Goal: Use online tool/utility: Utilize a website feature to perform a specific function

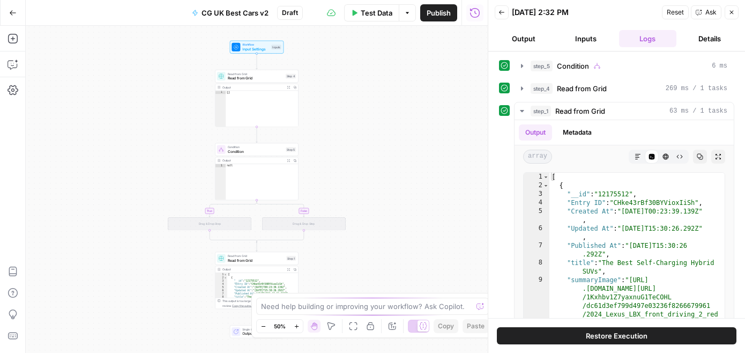
click at [538, 333] on button "Restore Execution" at bounding box center [617, 335] width 240 height 17
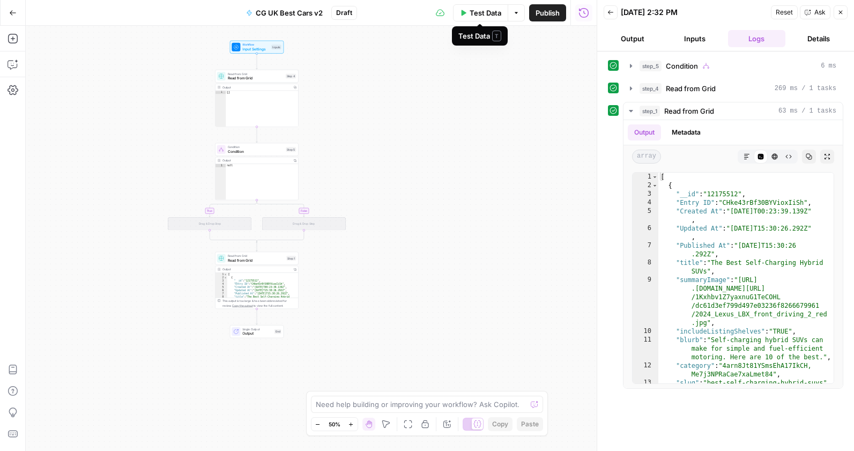
click at [470, 8] on span "Test Data" at bounding box center [486, 13] width 32 height 11
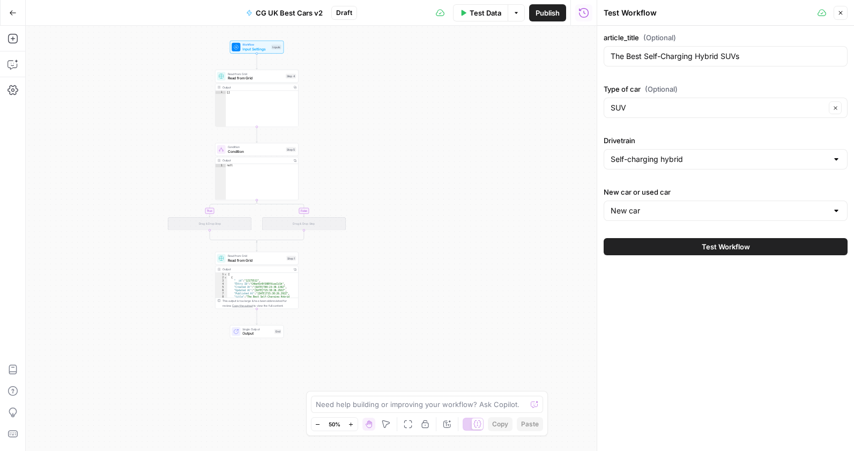
click at [731, 246] on span "Test Workflow" at bounding box center [726, 246] width 48 height 11
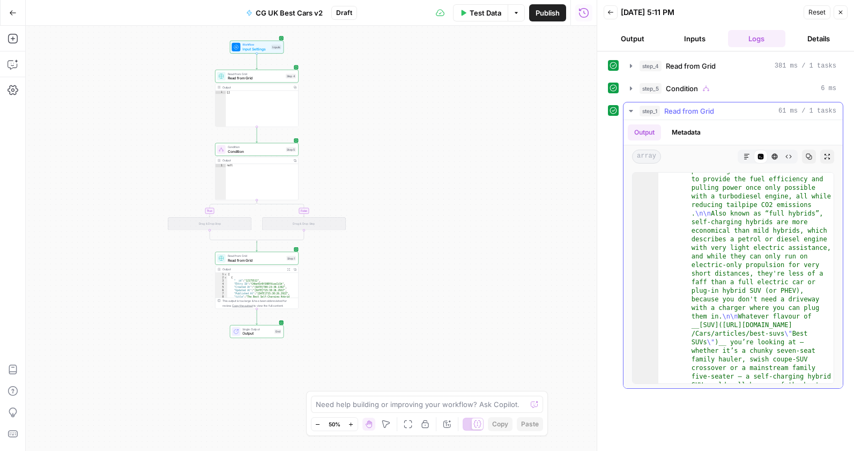
scroll to position [396, 0]
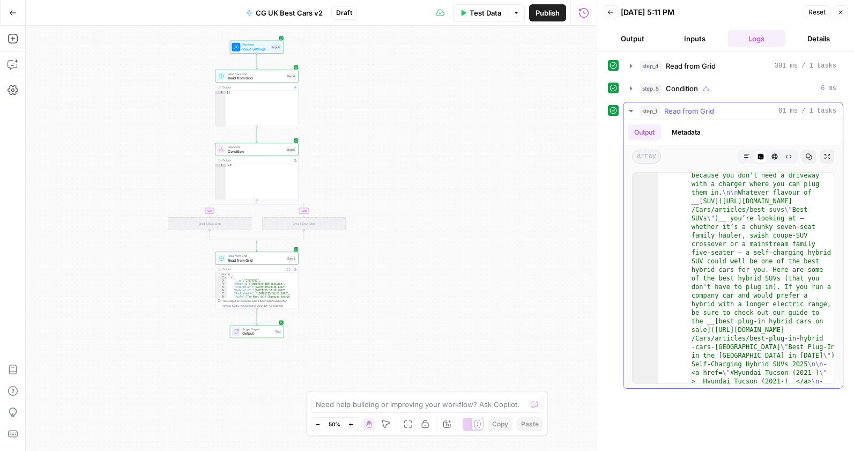
click at [737, 109] on div "step_1 Read from Grid 61 ms / 1 tasks" at bounding box center [738, 111] width 197 height 11
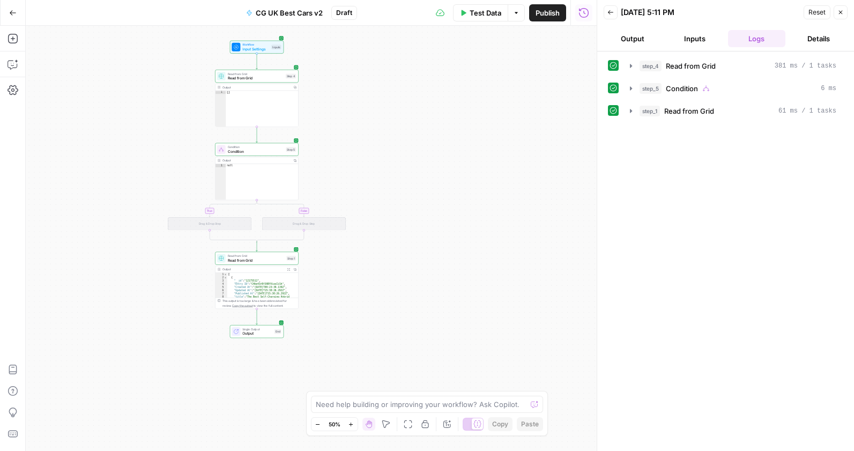
click at [424, 352] on div "Need help building or improving your workflow? Ask Copilot." at bounding box center [427, 404] width 233 height 17
type textarea "Where does this workflow take me up to?"
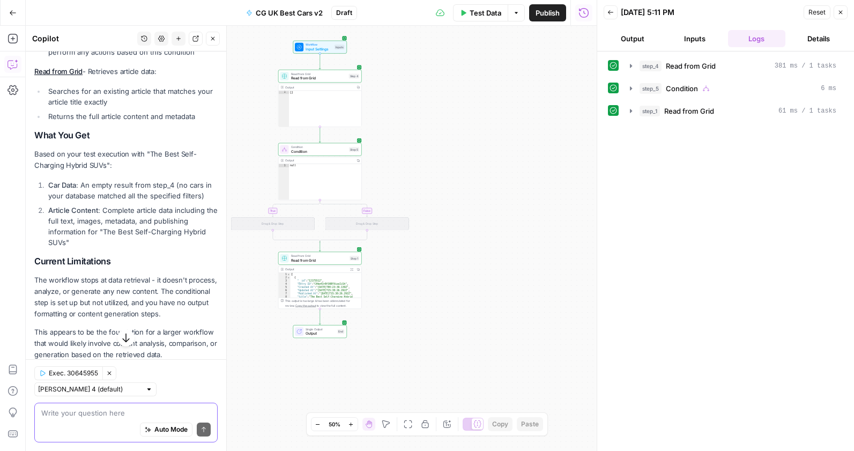
scroll to position [356, 0]
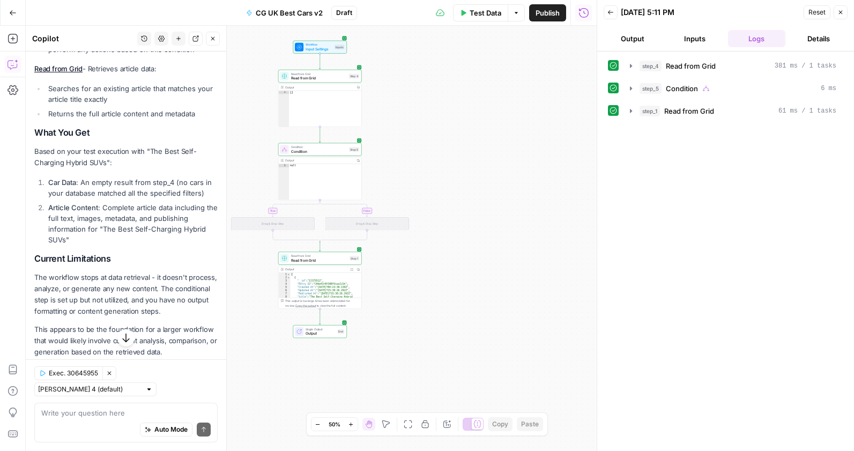
click at [306, 150] on span "Condition" at bounding box center [319, 151] width 56 height 5
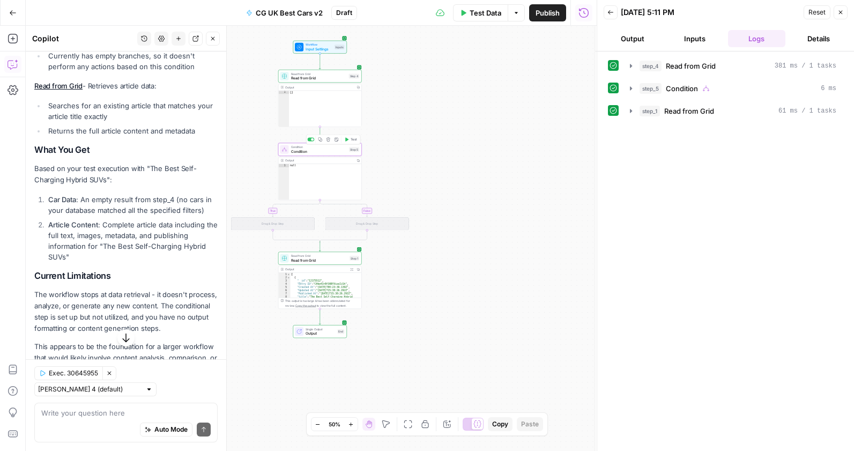
scroll to position [373, 0]
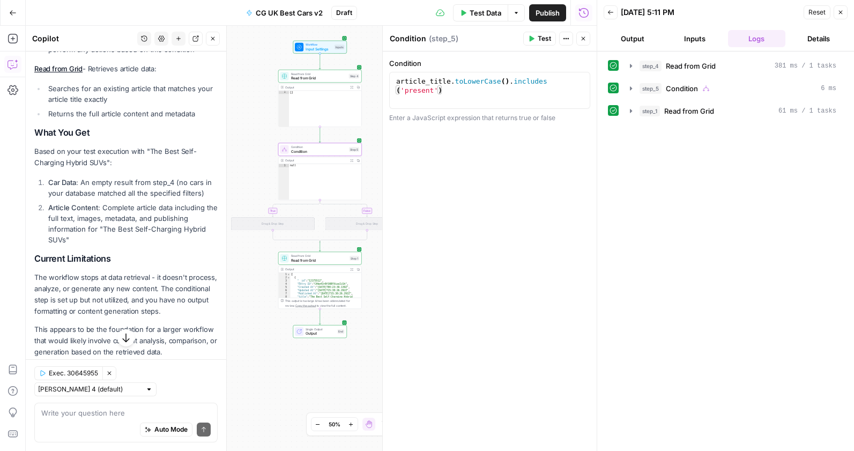
click at [278, 226] on div "Drag & Drop Step" at bounding box center [273, 223] width 84 height 13
click at [275, 212] on icon "Edge from step_5 to step_5-if-ghost" at bounding box center [296, 208] width 48 height 17
type textarea "****"
click at [289, 187] on div "null" at bounding box center [325, 180] width 72 height 42
click at [503, 135] on div "Condition 1 article_title . toLowerCase ( ) . includes ( 'present' ) XXXXXXXXXX…" at bounding box center [490, 250] width 214 height 399
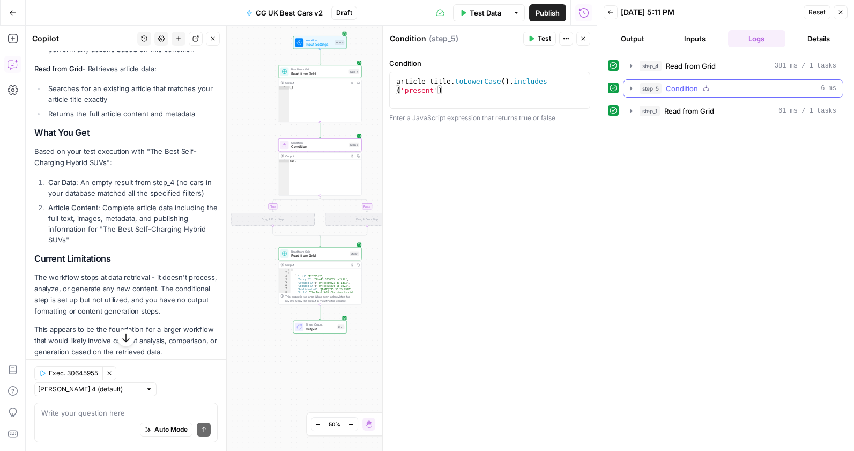
click at [667, 81] on button "step_5 Condition 6 ms" at bounding box center [733, 88] width 219 height 17
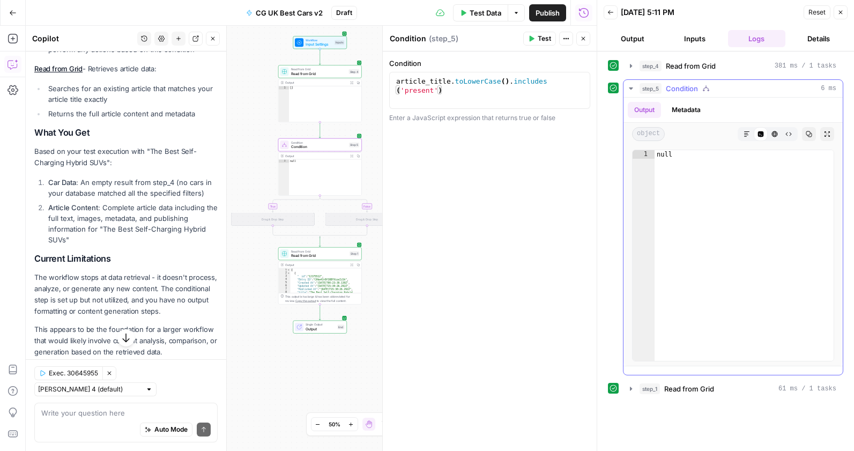
click at [667, 81] on button "step_5 Condition 6 ms" at bounding box center [733, 88] width 219 height 17
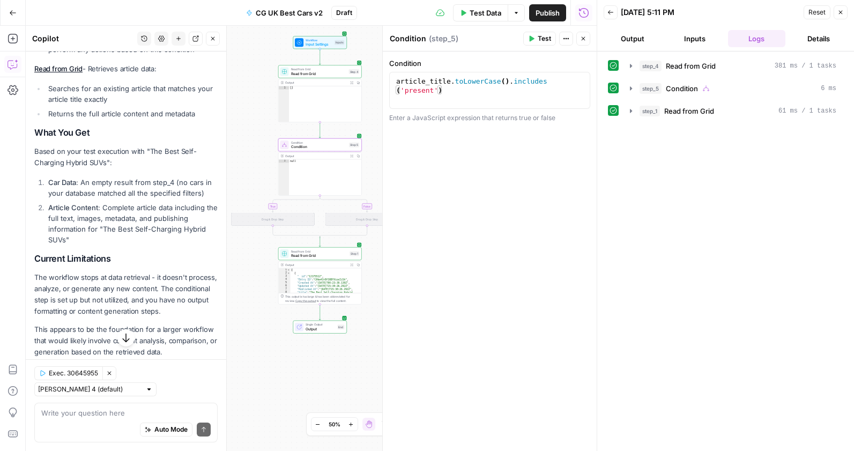
drag, startPoint x: 266, startPoint y: 223, endPoint x: 274, endPoint y: 206, distance: 17.8
click at [268, 220] on div "Drag & Drop Step" at bounding box center [273, 219] width 84 height 13
click at [274, 205] on icon "Edge from step_5 to step_5-if-ghost" at bounding box center [297, 202] width 48 height 17
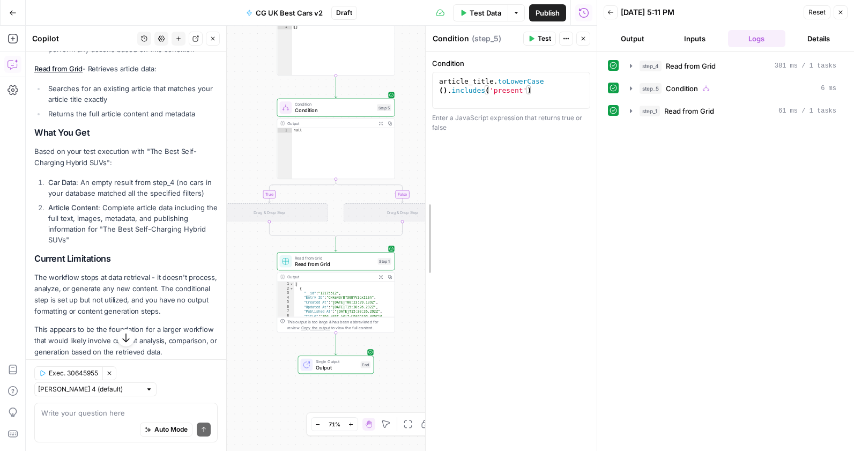
drag, startPoint x: 382, startPoint y: 129, endPoint x: 619, endPoint y: 153, distance: 238.2
click at [619, 153] on body "PistonHeads New Home Browse Insights Opportunities Your Data Recent Grids CG UK…" at bounding box center [427, 225] width 854 height 451
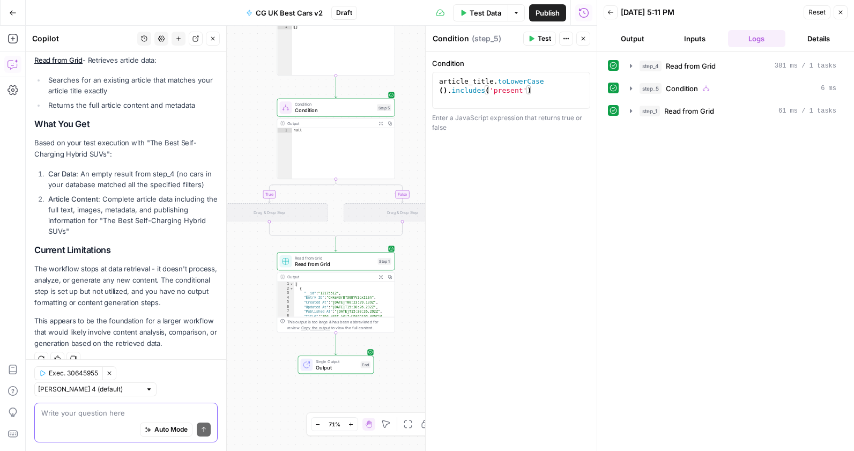
click at [120, 352] on textarea at bounding box center [125, 412] width 169 height 11
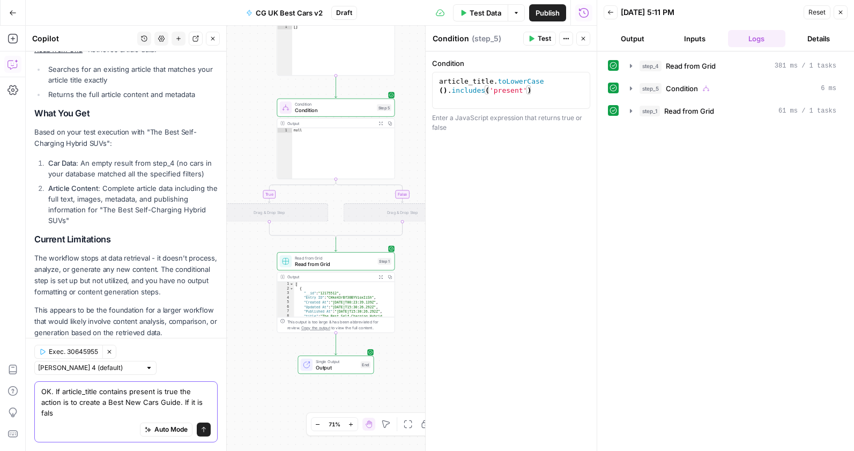
scroll to position [403, 0]
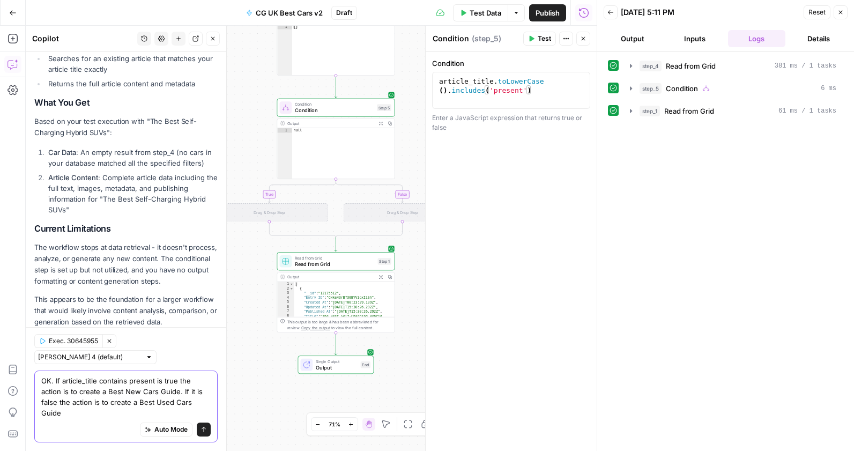
type textarea "OK. If article_title contains present is true the action is to create a Best Ne…"
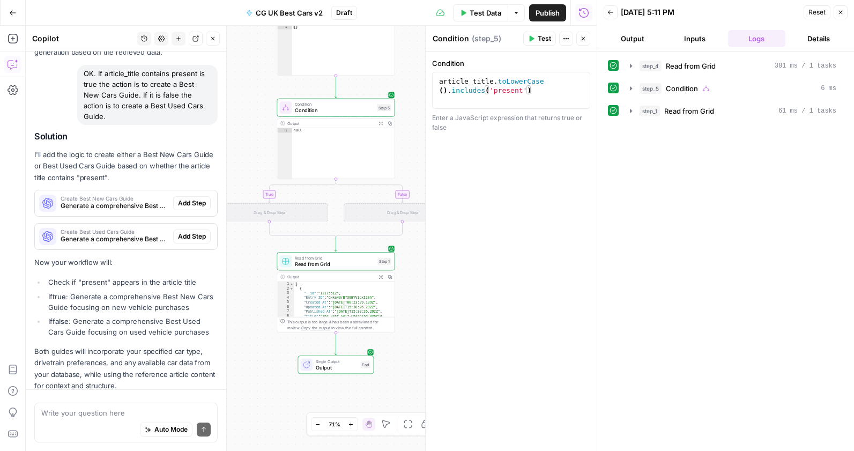
scroll to position [704, 0]
